Goal: Find specific page/section: Find specific page/section

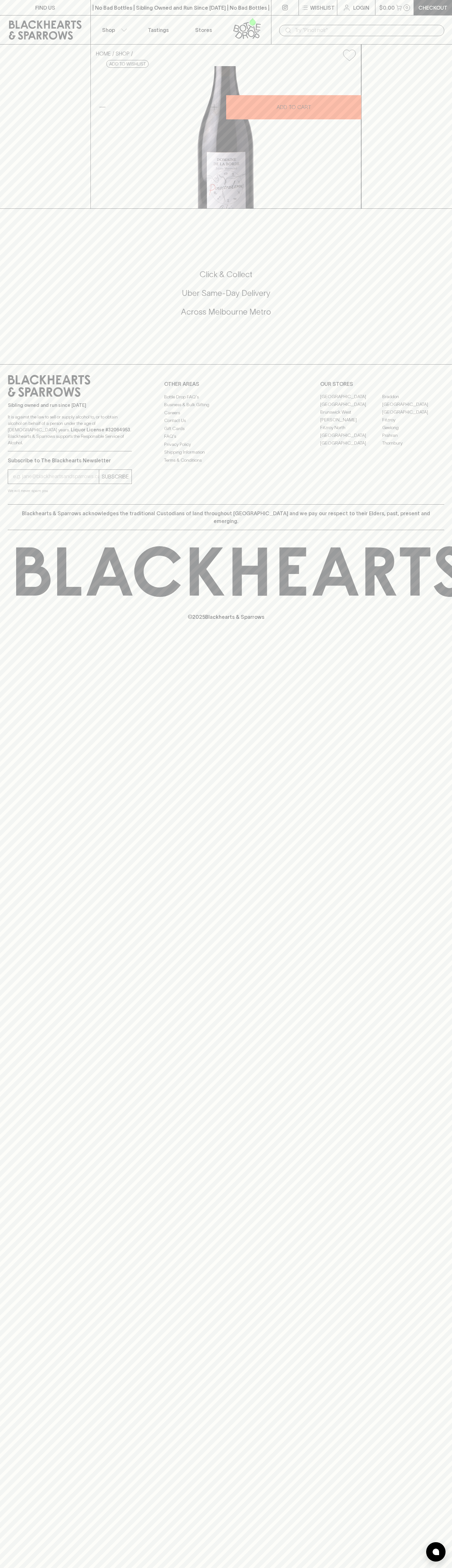
click at [66, 4] on link "FIND US" at bounding box center [45, 7] width 90 height 15
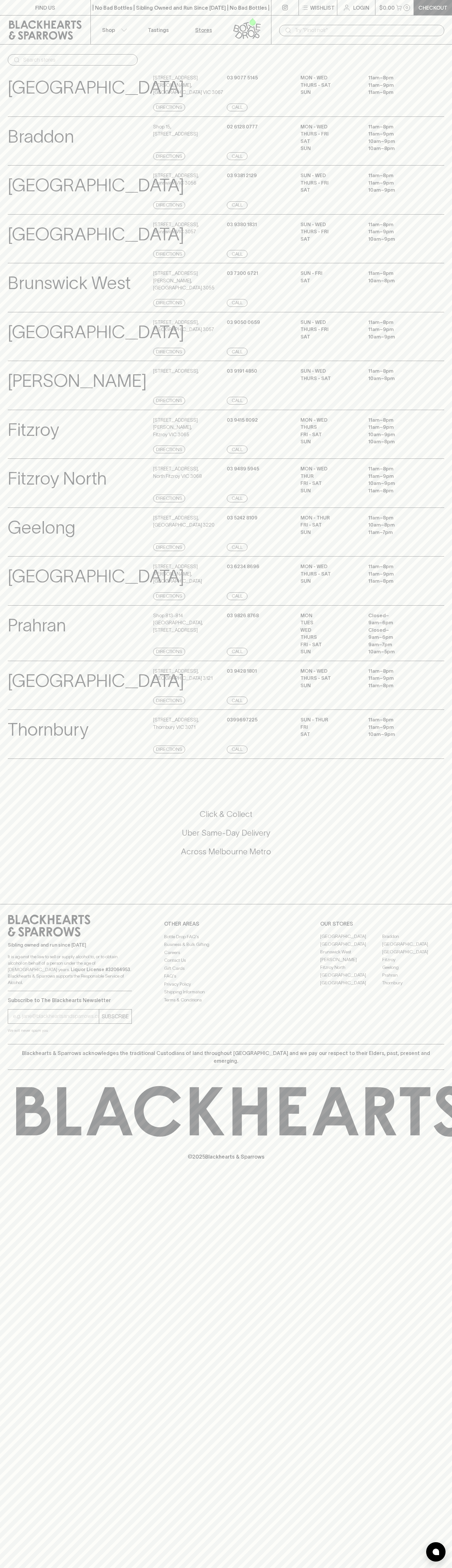
click at [442, 1371] on div "FIND US | No Bad Bottles | Sibling Owned and Run Since [DATE] | No Bad Bottles …" at bounding box center [226, 784] width 452 height 1568
click at [74, 1567] on html "FIND US | No Bad Bottles | Sibling Owned and Run Since [DATE] | No Bad Bottles …" at bounding box center [226, 784] width 452 height 1568
click at [26, 606] on div "[GEOGRAPHIC_DATA] Store Details [STREET_ADDRESS][PERSON_NAME] Directions [PHONE…" at bounding box center [226, 581] width 436 height 49
